Goal: Information Seeking & Learning: Find specific fact

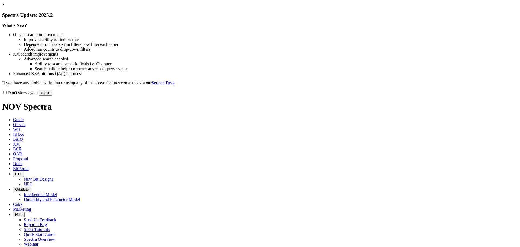
click at [52, 96] on button "Close" at bounding box center [46, 93] width 14 height 6
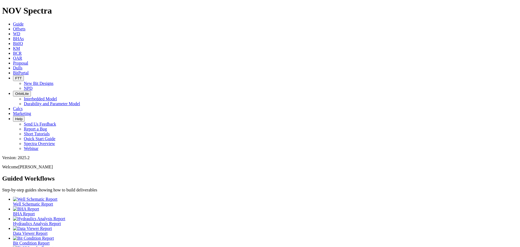
drag, startPoint x: 79, startPoint y: 8, endPoint x: 83, endPoint y: 9, distance: 3.5
click at [25, 27] on span "Offsets" at bounding box center [19, 29] width 12 height 5
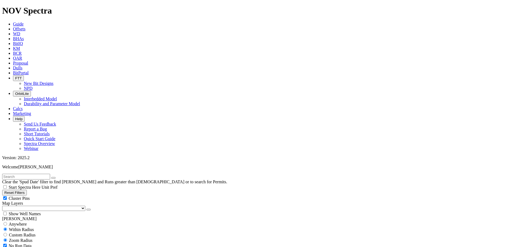
click at [54, 195] on div "Cluster Pins" at bounding box center [259, 197] width 515 height 5
checkbox input "false"
drag, startPoint x: 32, startPoint y: 55, endPoint x: 30, endPoint y: 59, distance: 3.9
click at [32, 205] on select "US Counties [GEOGRAPHIC_DATA], [GEOGRAPHIC_DATA] [GEOGRAPHIC_DATA], [GEOGRAPHIC…" at bounding box center [43, 207] width 83 height 5
click at [4, 205] on select "US Counties [GEOGRAPHIC_DATA], [GEOGRAPHIC_DATA] [GEOGRAPHIC_DATA], [GEOGRAPHIC…" at bounding box center [43, 207] width 83 height 5
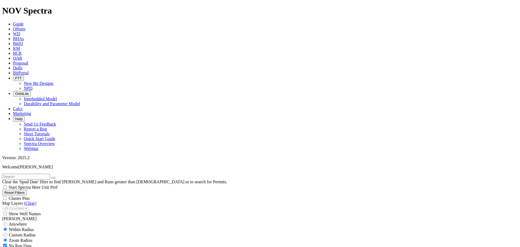
click at [22, 173] on input "text" at bounding box center [26, 176] width 48 height 6
type input "a308980"
drag, startPoint x: 55, startPoint y: 184, endPoint x: 46, endPoint y: 185, distance: 8.4
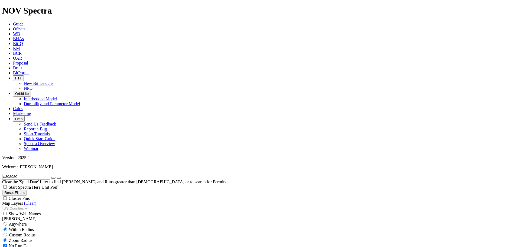
type input "[DATE]"
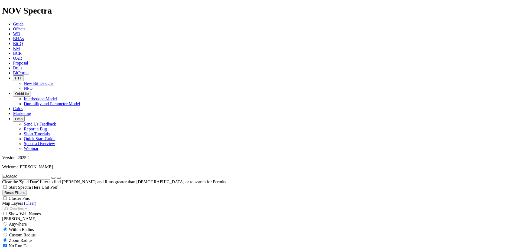
select select "8.75"
checkbox input "false"
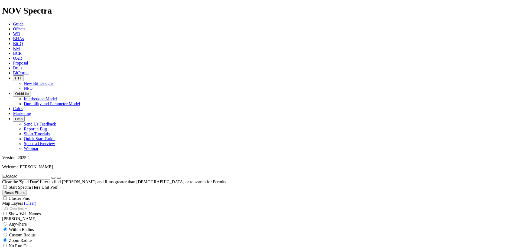
type input "[DATE]"
